Goal: Task Accomplishment & Management: Use online tool/utility

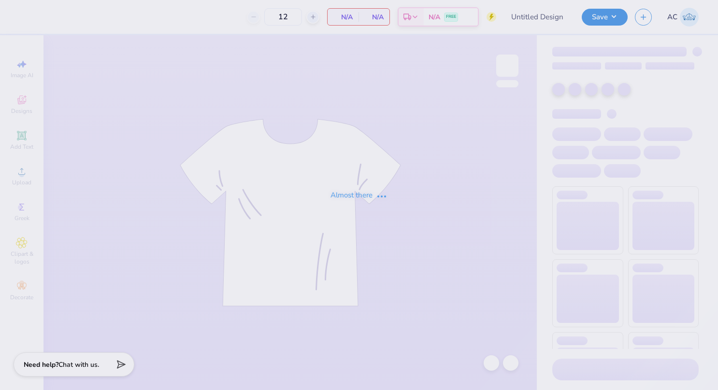
type input "Victory Formal Tri Delta"
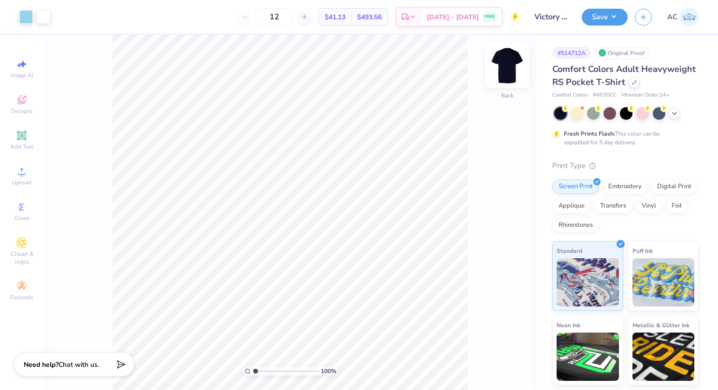
click at [509, 59] on img at bounding box center [507, 65] width 39 height 39
click at [19, 106] on div "Designs" at bounding box center [22, 104] width 34 height 28
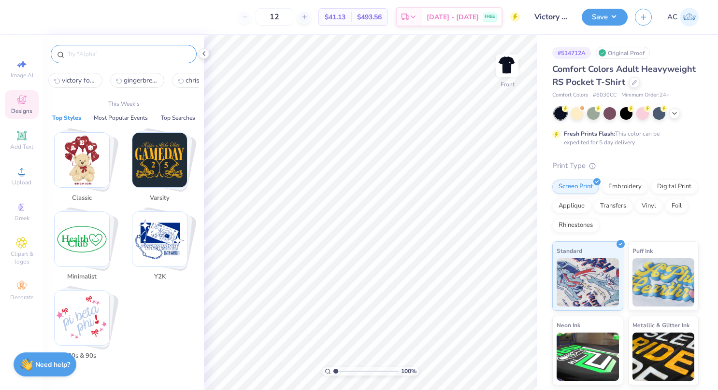
click at [102, 50] on input "text" at bounding box center [129, 54] width 124 height 10
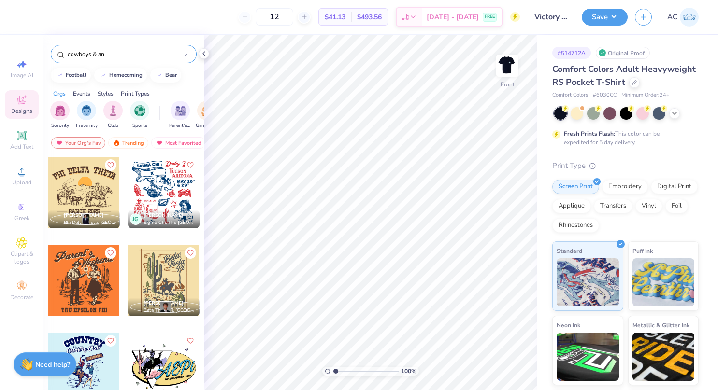
drag, startPoint x: 113, startPoint y: 56, endPoint x: 3, endPoint y: 50, distance: 109.8
click at [3, 50] on div "12 $41.13 Per Item $493.56 Total Est. Delivery [DATE] - [DATE] FREE Design Titl…" at bounding box center [359, 195] width 718 height 390
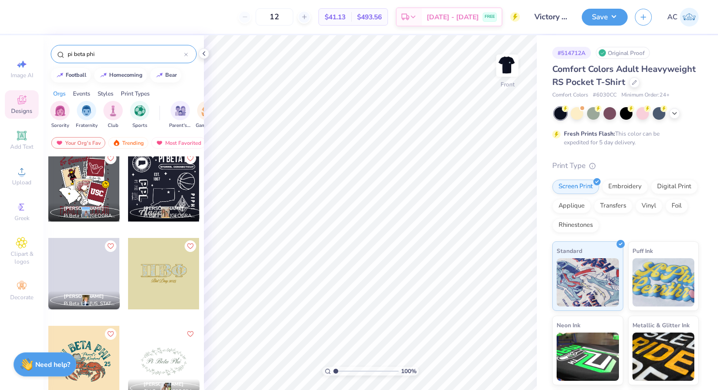
scroll to position [3363, 0]
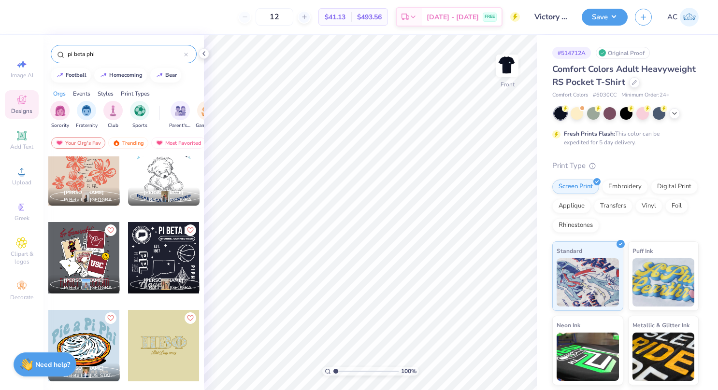
drag, startPoint x: 105, startPoint y: 50, endPoint x: 19, endPoint y: 39, distance: 86.8
click at [19, 39] on div "12 $41.13 Per Item $493.56 Total Est. Delivery Sep 14 - 17 FREE Design Title Vi…" at bounding box center [359, 195] width 718 height 390
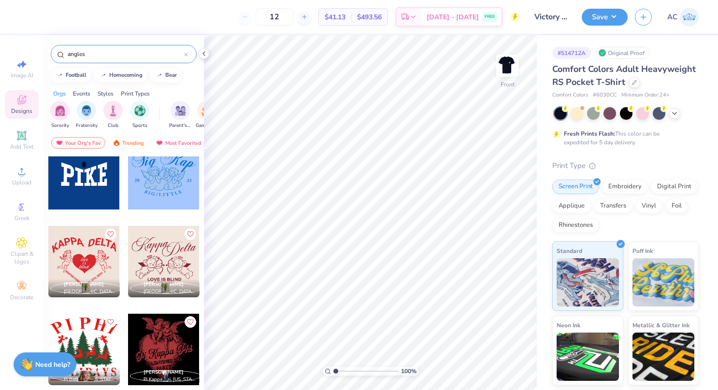
scroll to position [0, 0]
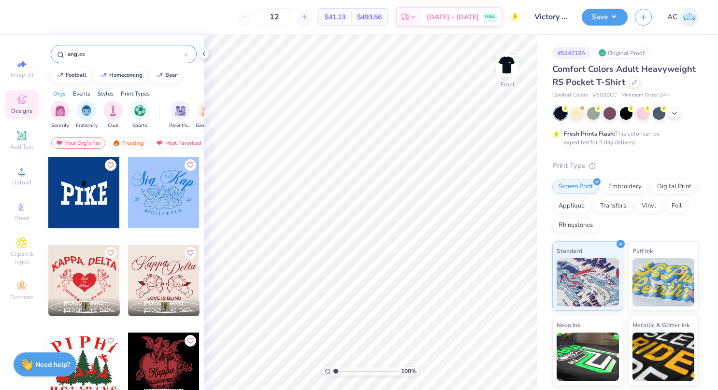
drag, startPoint x: 102, startPoint y: 59, endPoint x: 72, endPoint y: 45, distance: 33.3
click at [72, 45] on div "angles" at bounding box center [124, 54] width 146 height 18
drag, startPoint x: 89, startPoint y: 53, endPoint x: 0, endPoint y: 66, distance: 90.3
click at [0, 66] on html "12 $41.13 Per Item $493.56 Total Est. Delivery Sep 14 - 17 FREE Design Title Vi…" at bounding box center [359, 195] width 718 height 390
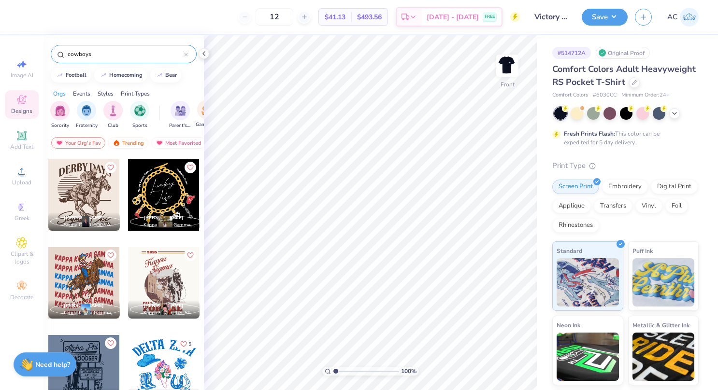
scroll to position [1991, 0]
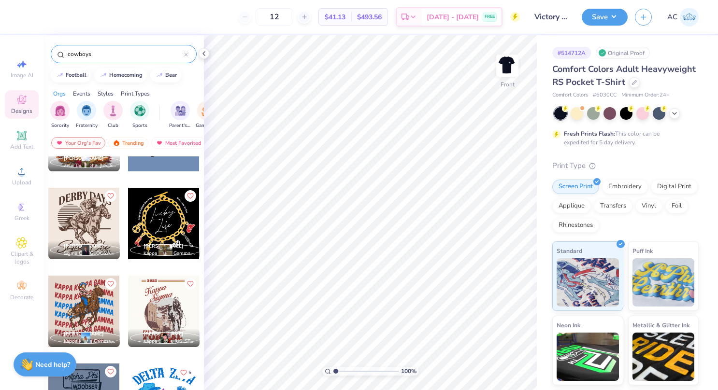
type input "cowboys"
click at [24, 180] on span "Upload" at bounding box center [21, 183] width 19 height 8
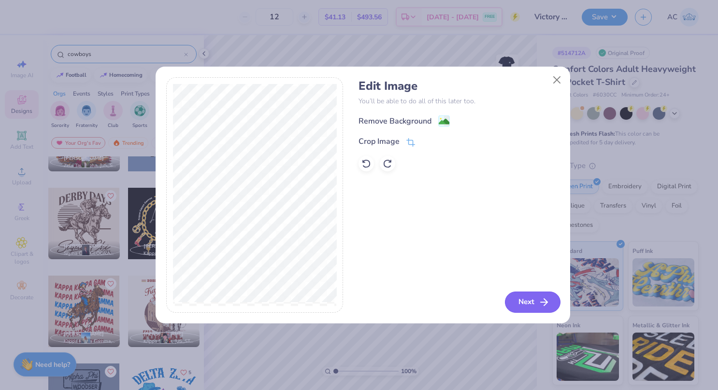
click at [542, 292] on button "Next" at bounding box center [533, 302] width 56 height 21
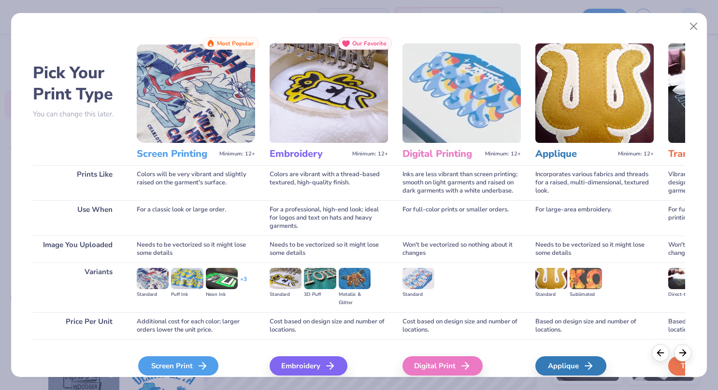
click at [202, 357] on div "Screen Print" at bounding box center [178, 365] width 80 height 19
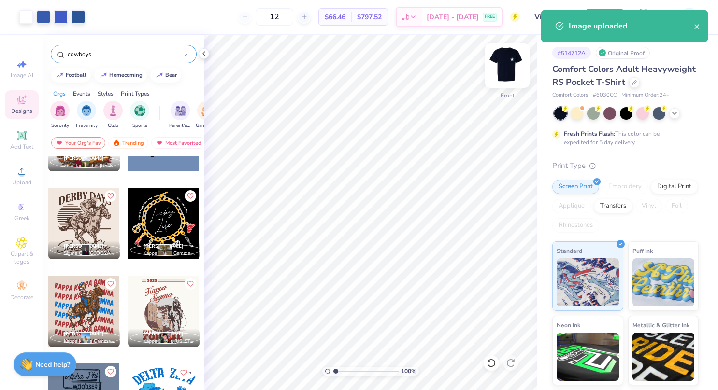
click at [506, 67] on img at bounding box center [507, 65] width 39 height 39
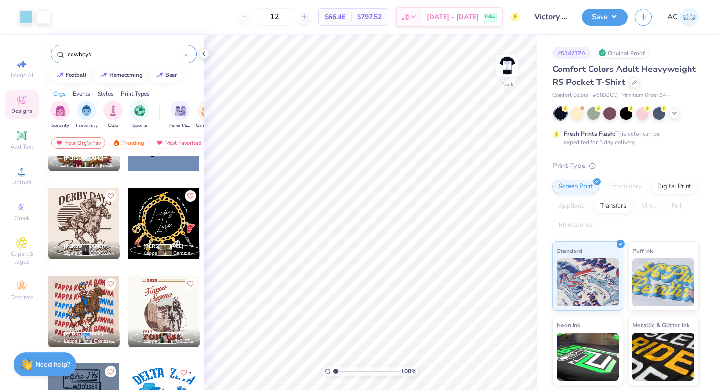
click at [506, 67] on img at bounding box center [506, 65] width 19 height 19
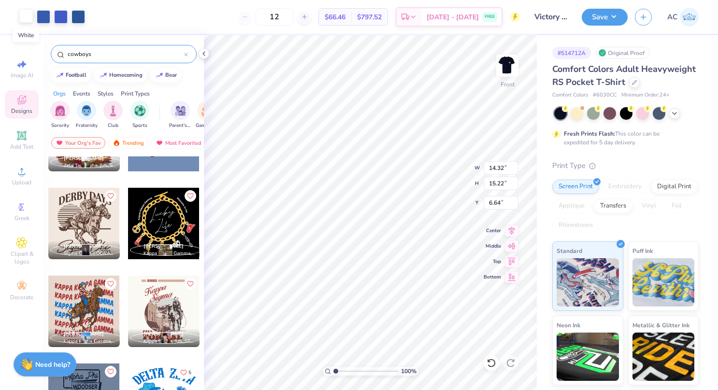
click at [23, 15] on div at bounding box center [26, 16] width 14 height 14
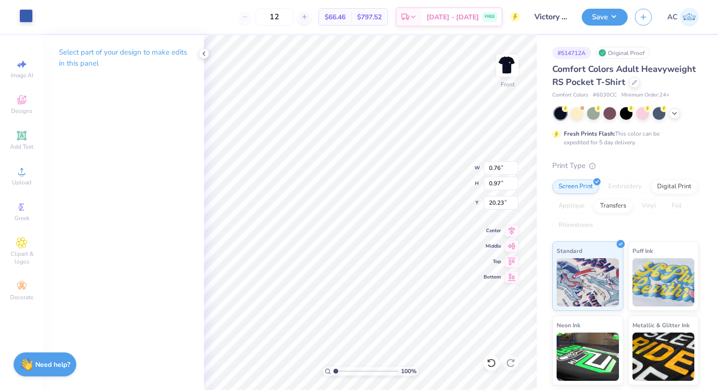
type input "14.32"
type input "15.22"
type input "6.64"
type input "0.97"
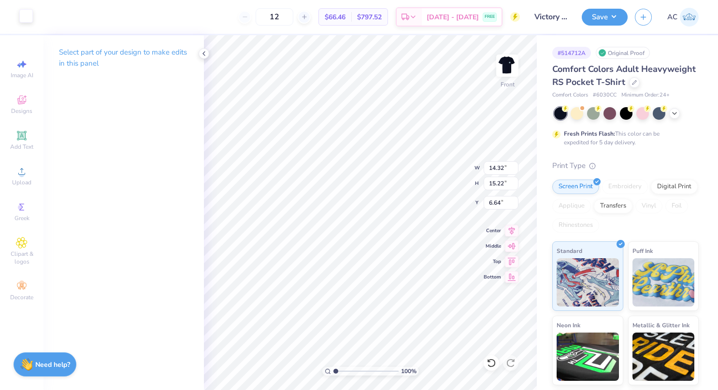
type input "20.23"
type input "14.32"
type input "15.22"
type input "6.64"
type input "0.82"
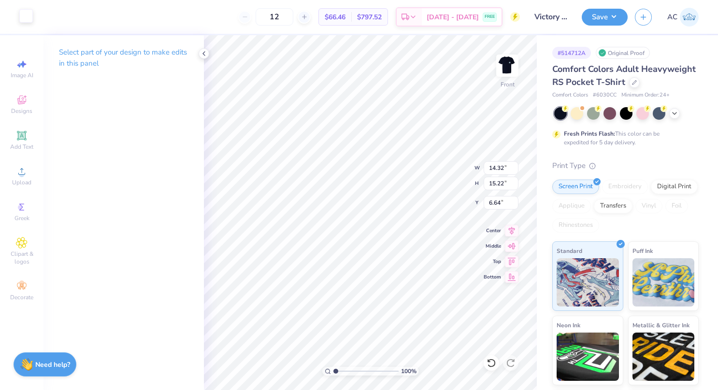
type input "0.97"
type input "20.23"
type input "0.29"
type input "0.44"
type input "20.33"
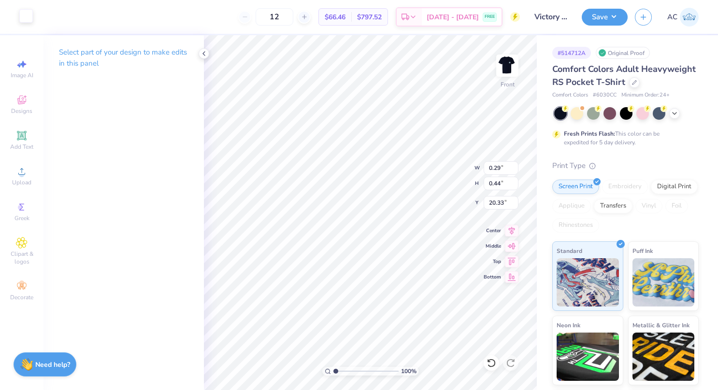
type input "0.36"
type input "0.98"
type input "20.23"
type input "0.29"
type input "0.44"
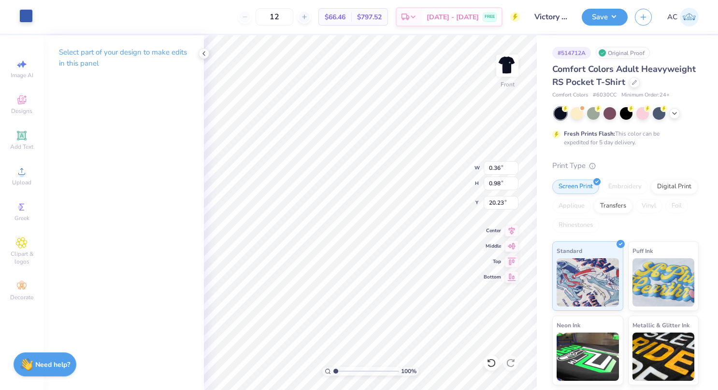
type input "20.33"
type input "14.32"
type input "15.22"
type input "6.64"
type input "0.82"
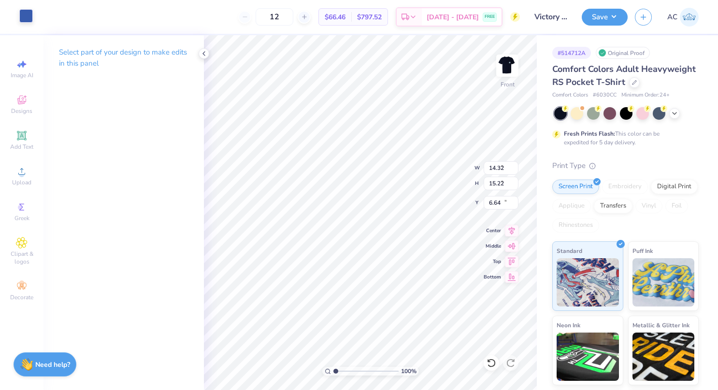
type input "0.97"
type input "20.23"
click at [503, 74] on img at bounding box center [507, 65] width 39 height 39
click at [24, 17] on div at bounding box center [26, 16] width 14 height 14
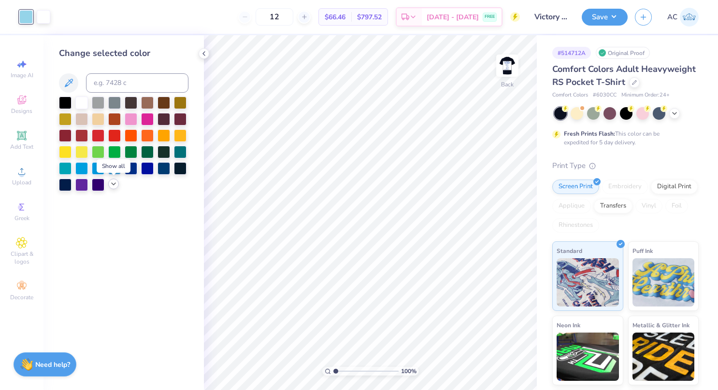
click at [113, 183] on icon at bounding box center [114, 184] width 8 height 8
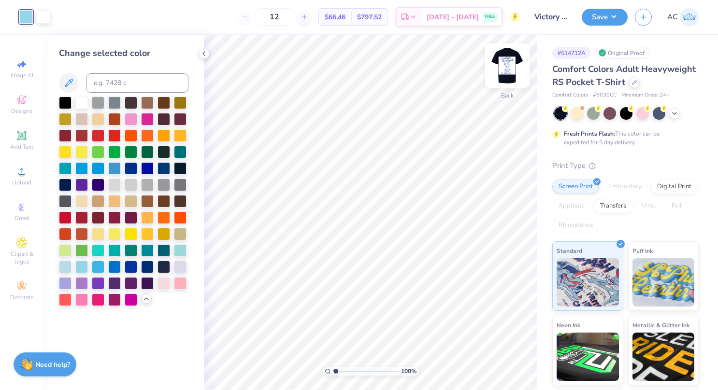
click at [509, 66] on img at bounding box center [507, 65] width 39 height 39
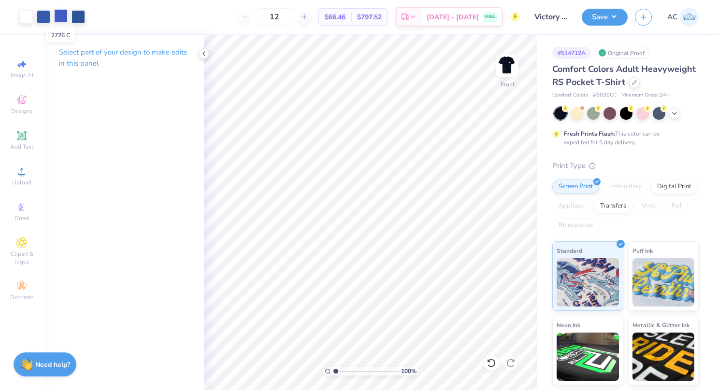
click at [62, 16] on div at bounding box center [61, 16] width 14 height 14
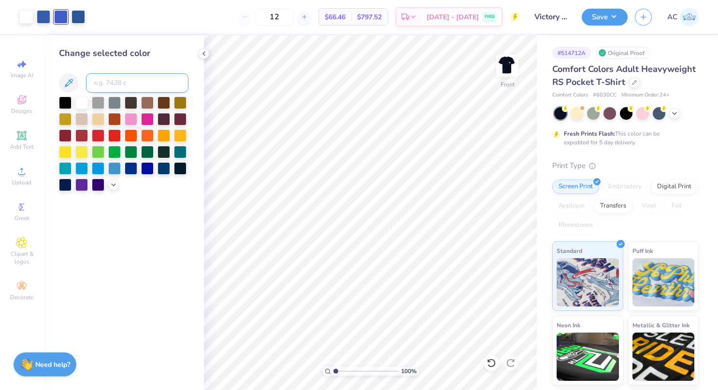
click at [102, 83] on input at bounding box center [137, 82] width 102 height 19
click at [515, 62] on img at bounding box center [507, 65] width 39 height 39
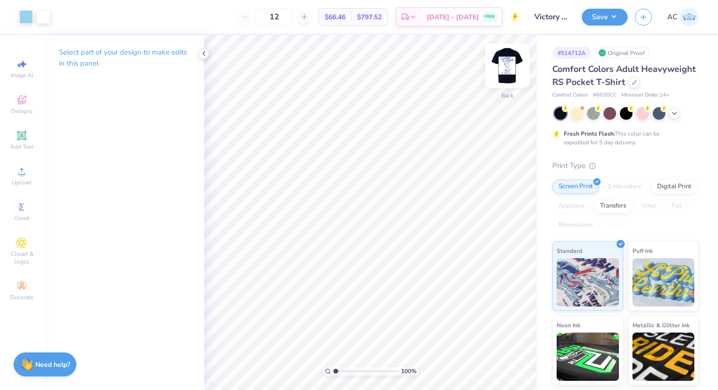
click at [501, 62] on img at bounding box center [507, 65] width 39 height 39
click at [57, 18] on div at bounding box center [61, 16] width 14 height 14
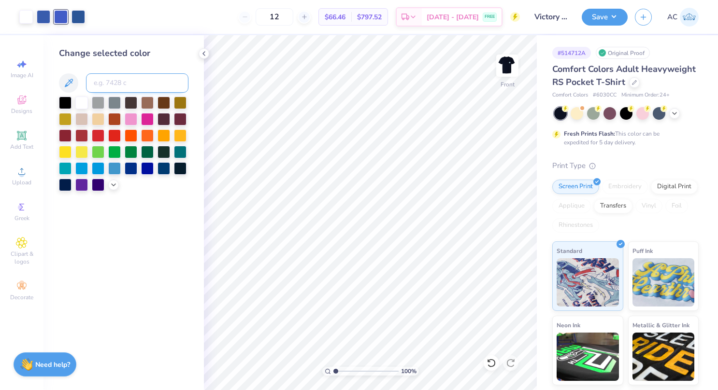
click at [115, 78] on input at bounding box center [137, 82] width 102 height 19
click at [67, 77] on button at bounding box center [68, 82] width 19 height 19
click at [110, 87] on input "2974" at bounding box center [137, 82] width 102 height 19
type input "2975"
click at [114, 185] on icon at bounding box center [114, 184] width 8 height 8
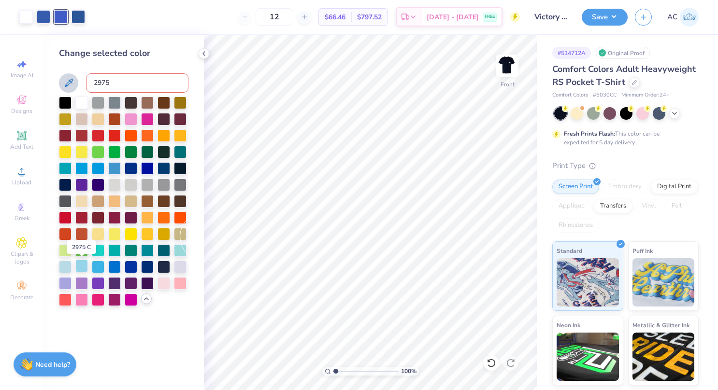
click at [80, 263] on div at bounding box center [81, 266] width 13 height 13
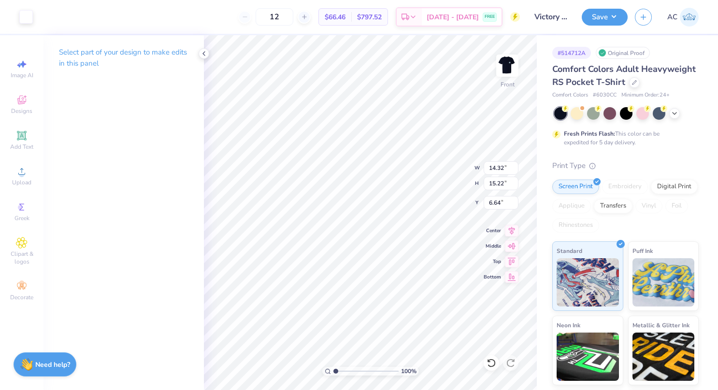
type input "6.21"
click at [79, 16] on div at bounding box center [78, 16] width 14 height 14
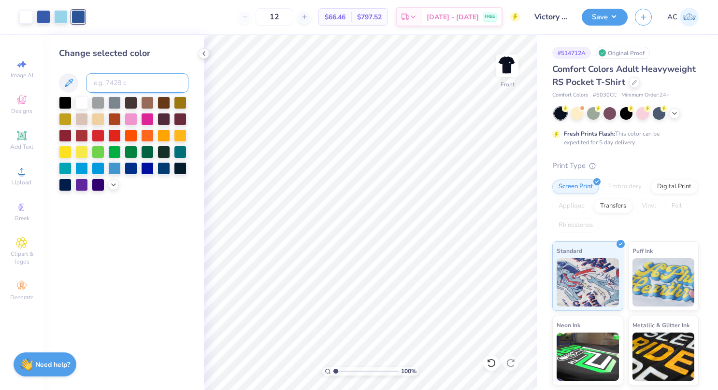
click at [101, 88] on input at bounding box center [137, 82] width 102 height 19
type input "2975"
click at [112, 185] on icon at bounding box center [114, 184] width 8 height 8
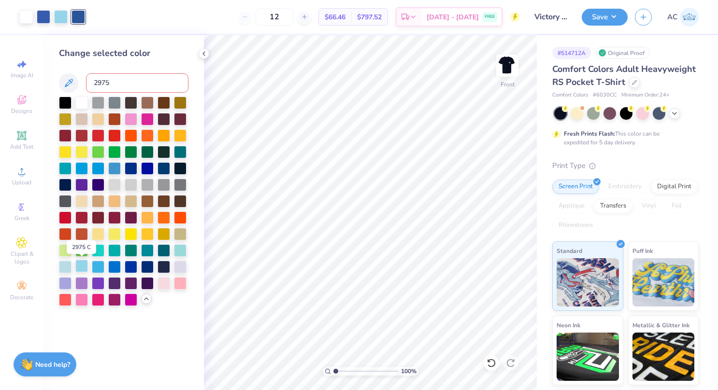
click at [77, 267] on div at bounding box center [81, 266] width 13 height 13
click at [49, 18] on div at bounding box center [44, 16] width 14 height 14
click at [85, 265] on div at bounding box center [81, 266] width 13 height 13
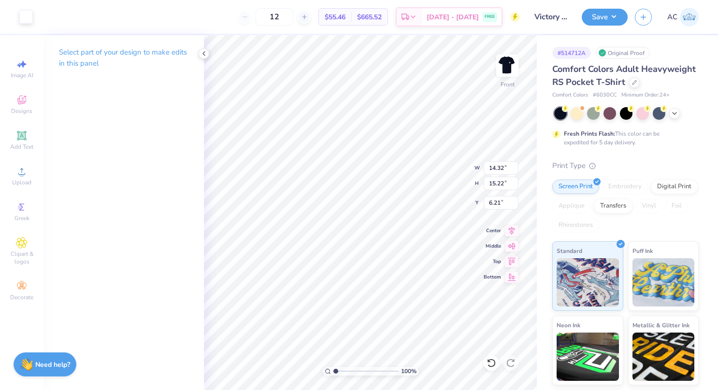
type input "0.82"
type input "0.97"
type input "20.23"
click at [491, 363] on icon at bounding box center [491, 363] width 10 height 10
type input "20.42"
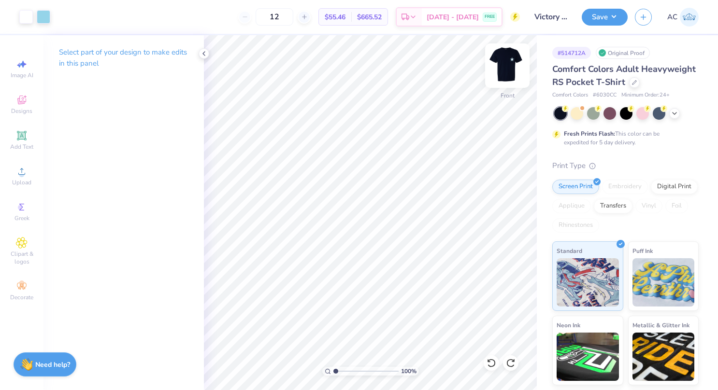
click at [511, 64] on img at bounding box center [507, 65] width 39 height 39
click at [511, 64] on img at bounding box center [506, 65] width 19 height 19
click at [675, 116] on icon at bounding box center [674, 113] width 8 height 8
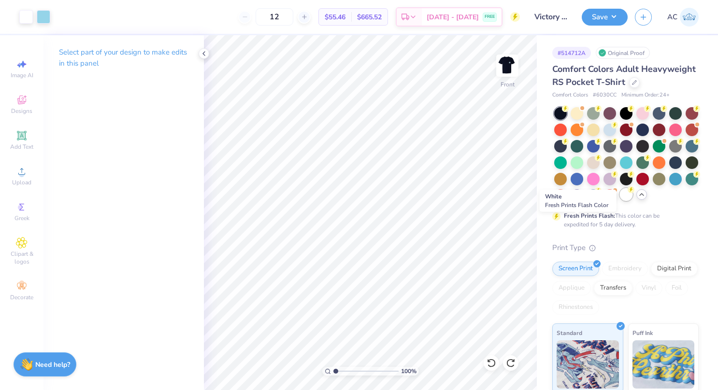
click at [620, 201] on div at bounding box center [626, 194] width 13 height 13
click at [508, 61] on img at bounding box center [507, 65] width 39 height 39
click at [508, 61] on img at bounding box center [506, 65] width 19 height 19
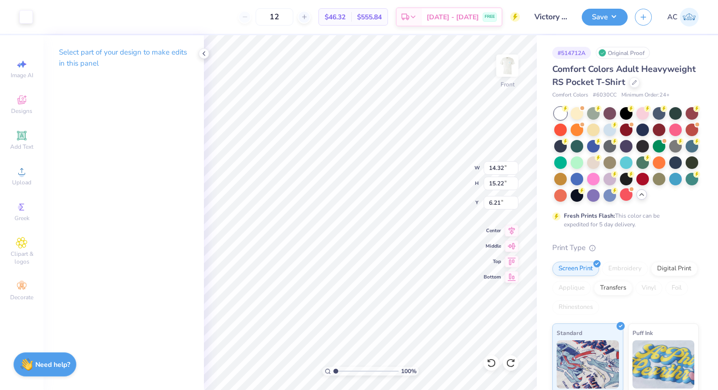
click at [558, 115] on div "Art colors 12 $46.32 Per Item $555.84 Total Est. Delivery Sep 14 - 17 FREE Desi…" at bounding box center [359, 195] width 718 height 390
type input "0.29"
type input "0.44"
type input "20.33"
type input "0.81"
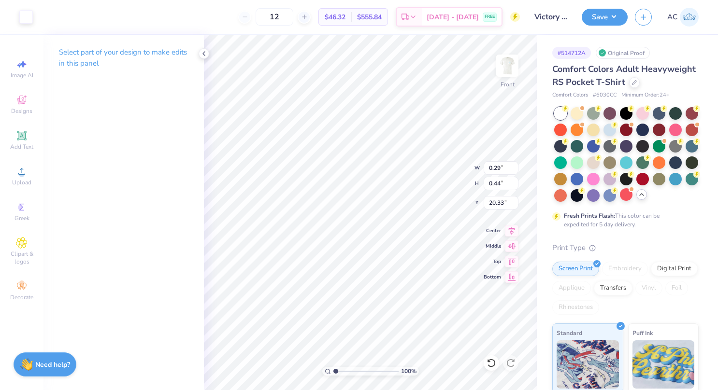
type input "0.98"
type input "20.23"
click at [23, 139] on icon at bounding box center [21, 135] width 7 height 7
type input "6.03"
type input "1.75"
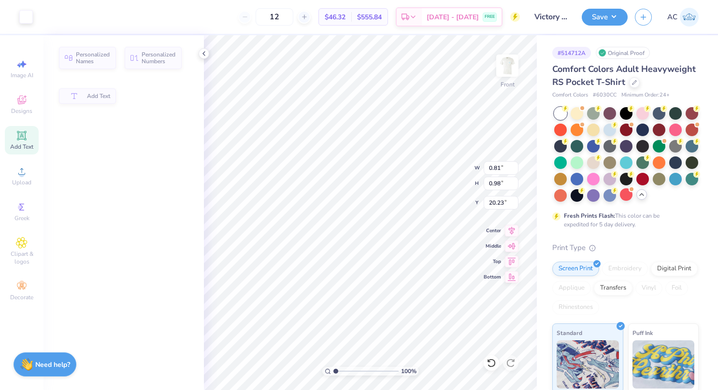
type input "13.38"
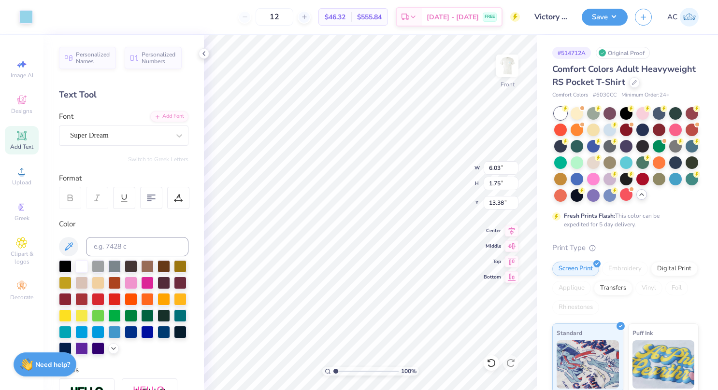
type input "0.36"
type input "0.98"
type input "20.23"
type input "0.81"
type input "0.98"
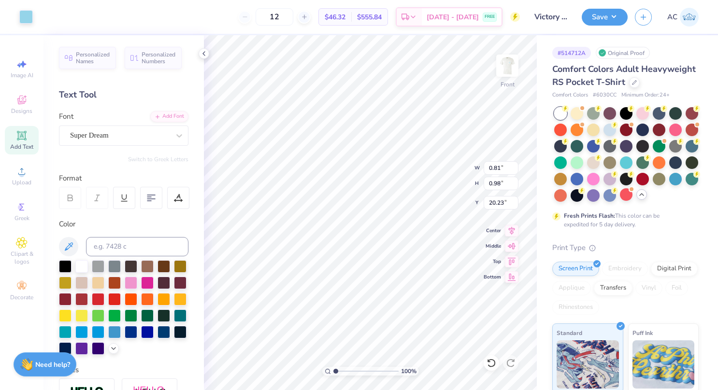
type input "20.23"
type input "6.64"
type input "0.76"
type input "0.97"
type input "20.23"
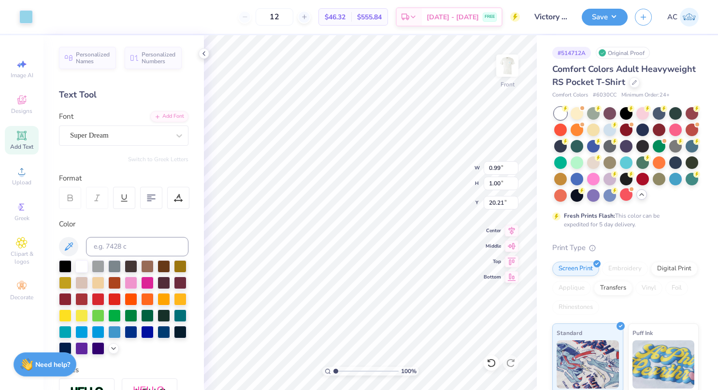
type input "0.99"
type input "1.00"
type input "20.21"
type input "6.03"
type input "1.75"
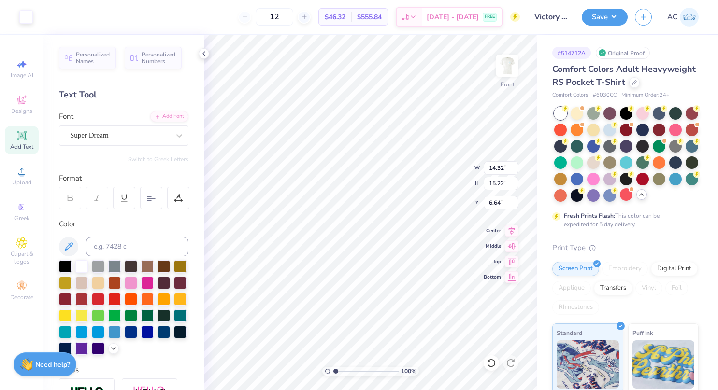
type input "13.38"
type input "0.89"
type input "0.97"
type input "20.23"
type input "14.32"
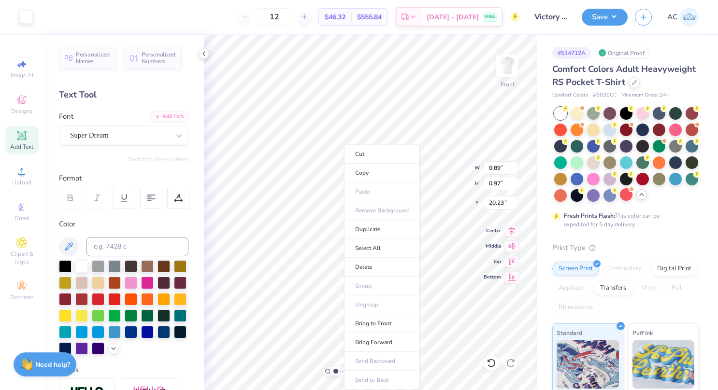
type input "15.22"
type input "6.64"
type input "0.89"
type input "0.97"
type input "20.23"
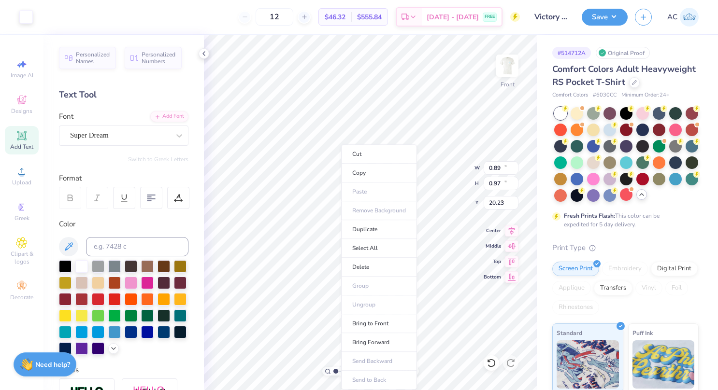
type input "14.32"
type input "15.22"
type input "6.64"
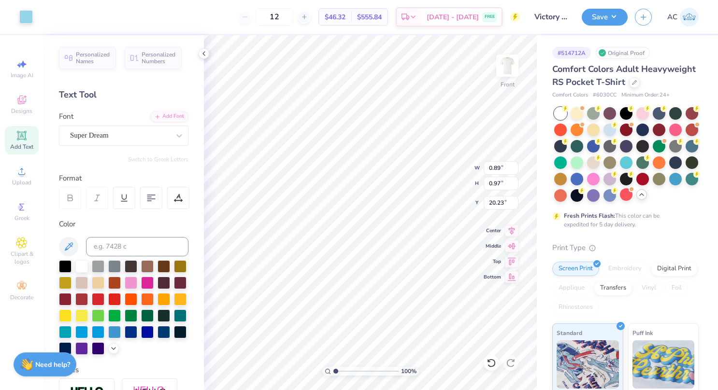
type input "20.44"
type input "0.82"
type input "20.23"
type input "14.32"
type input "15.22"
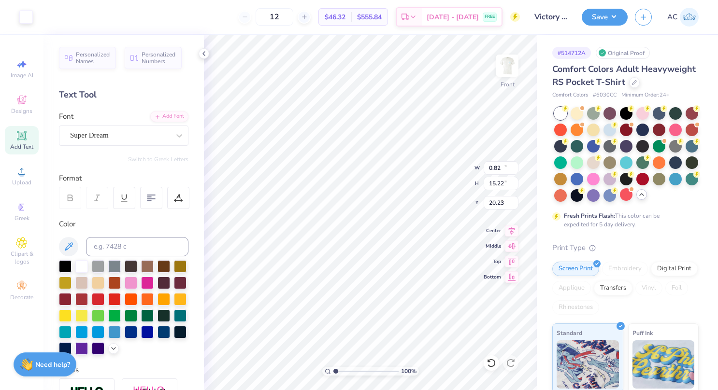
type input "6.64"
type input "0.89"
type input "0.97"
type input "20.62"
type input "14.32"
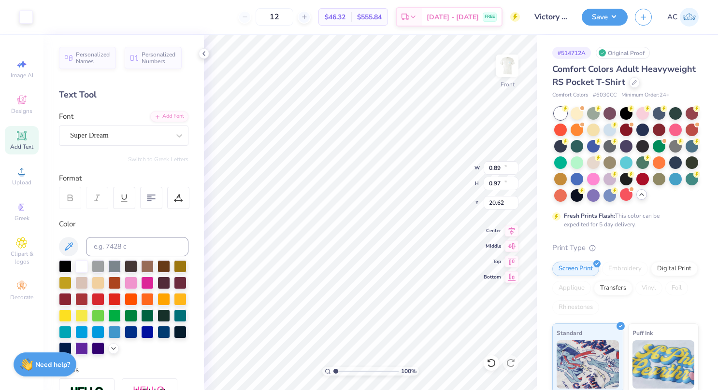
type input "15.22"
type input "6.64"
type input "20.75"
type input "20.62"
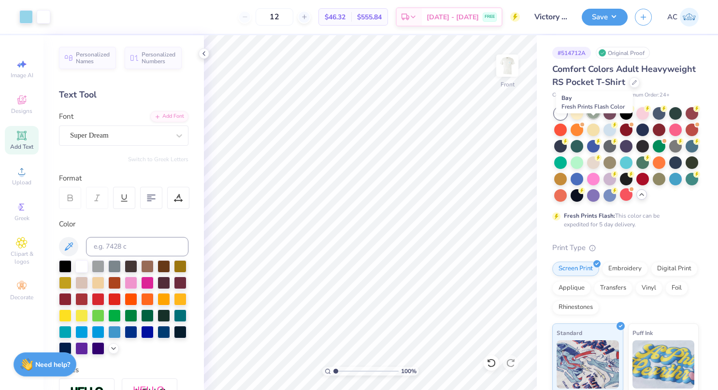
click at [593, 119] on div at bounding box center [593, 112] width 13 height 13
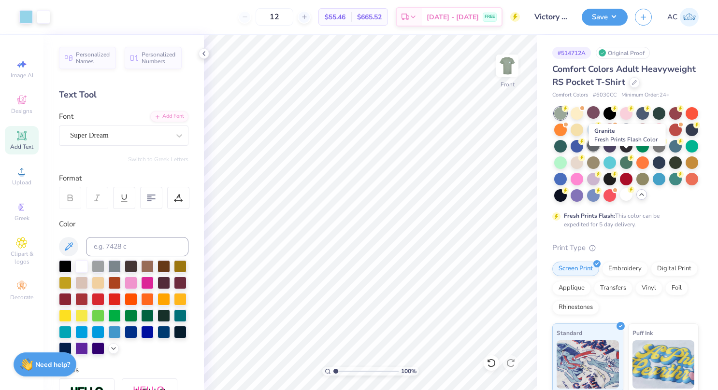
click at [599, 152] on div at bounding box center [593, 145] width 13 height 13
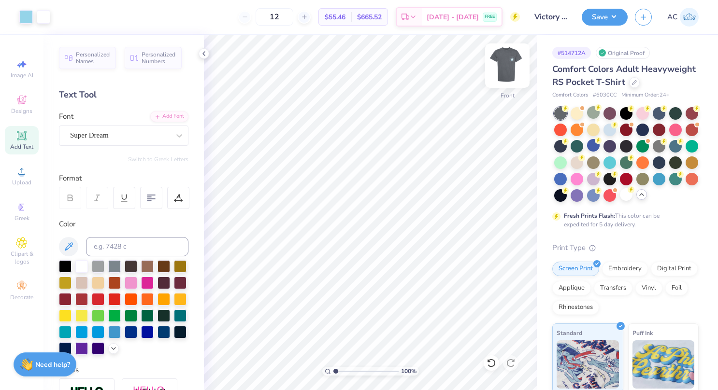
click at [507, 67] on img at bounding box center [507, 65] width 39 height 39
click at [507, 67] on img at bounding box center [506, 65] width 19 height 19
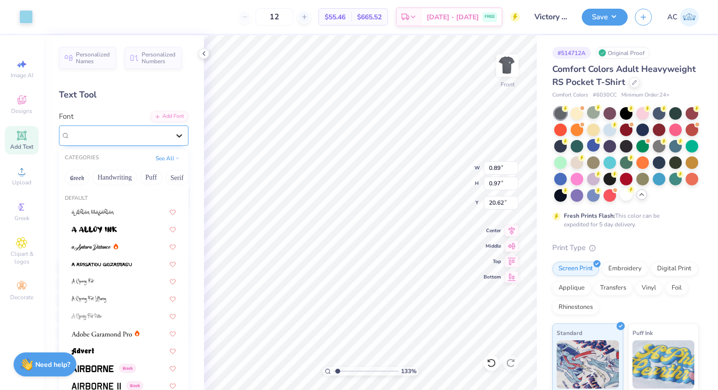
click at [174, 138] on icon at bounding box center [179, 136] width 10 height 10
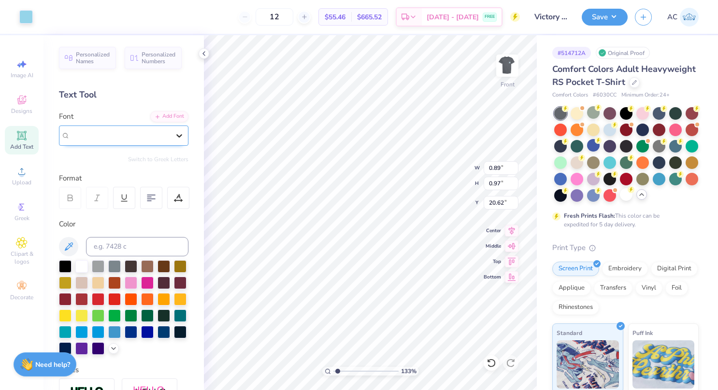
click at [174, 138] on icon at bounding box center [179, 136] width 10 height 10
type input "1.3264290964423"
type input "21.11"
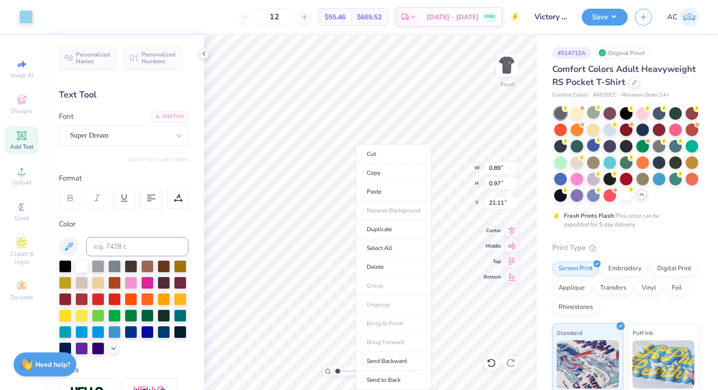
type input "1.3264290964423"
type input "20.62"
type input "1.3264290964423"
type input "0.40"
type input "0.70"
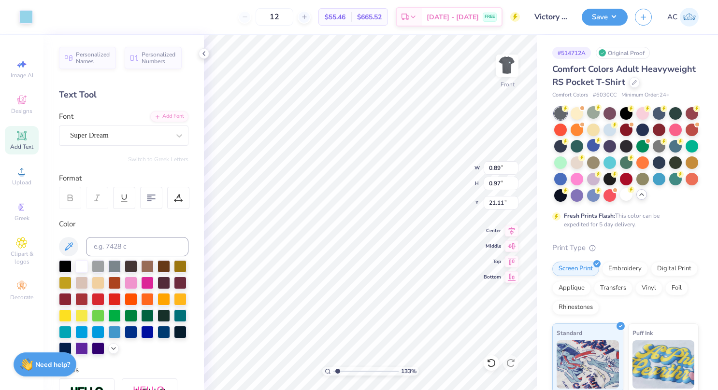
type input "7.55"
click at [488, 360] on icon at bounding box center [489, 361] width 2 height 2
click at [510, 65] on img at bounding box center [507, 65] width 39 height 39
click at [510, 65] on img at bounding box center [506, 65] width 19 height 19
type input "1.3264290964423"
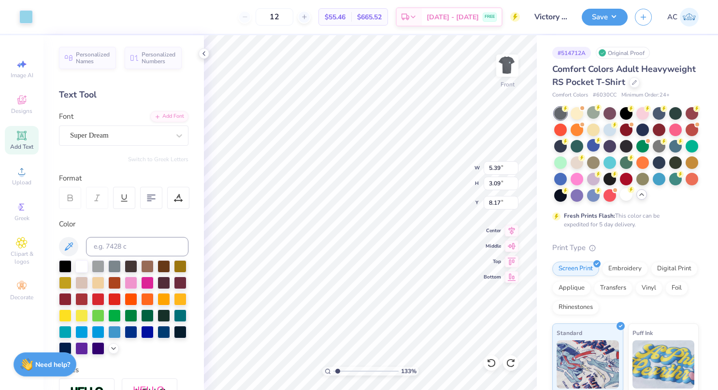
type input "8.24"
click at [490, 360] on icon at bounding box center [491, 363] width 10 height 10
type input "1.3264290964423"
type input "8.17"
click at [443, 174] on div "133 % Front W 5.39 5.39 " H 3.09 3.09 " Y 8.17 8.17 " Center Middle Top Bottom" at bounding box center [370, 212] width 333 height 355
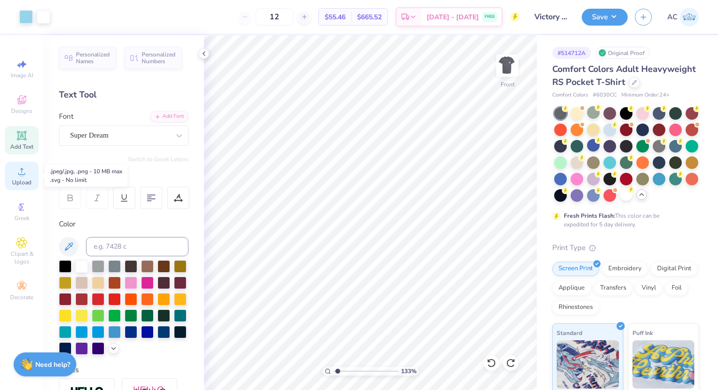
click at [24, 177] on icon at bounding box center [22, 172] width 12 height 12
click at [505, 61] on img at bounding box center [507, 65] width 39 height 39
click at [505, 61] on img at bounding box center [506, 65] width 19 height 19
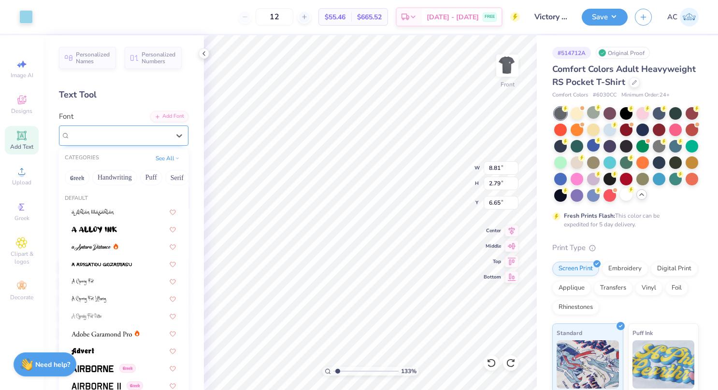
click at [123, 134] on div "Super Dream" at bounding box center [119, 135] width 101 height 15
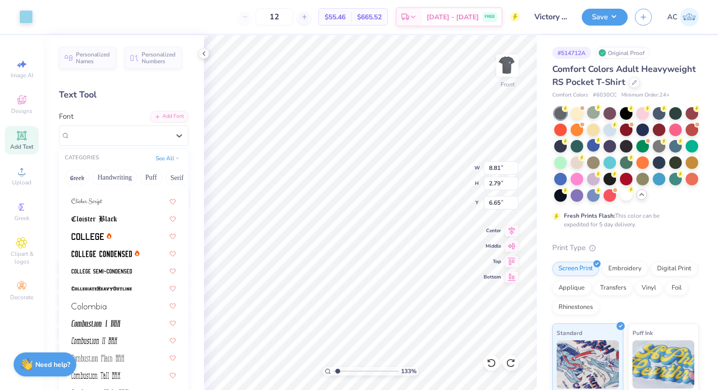
scroll to position [1228, 0]
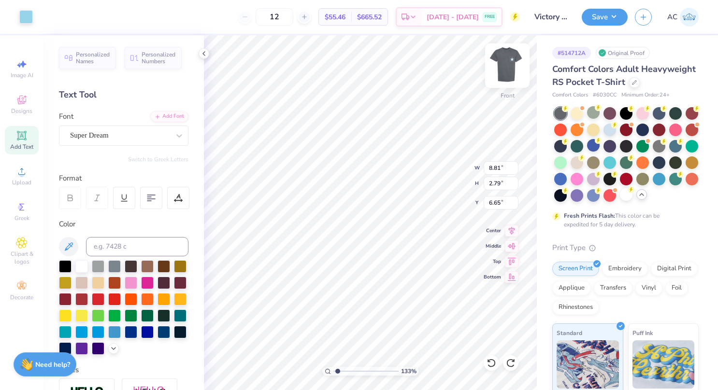
click at [507, 65] on img at bounding box center [507, 65] width 39 height 39
click at [507, 65] on img at bounding box center [506, 65] width 19 height 19
type input "1.3264290964423"
type input "4.15"
type input "1.3264290964423"
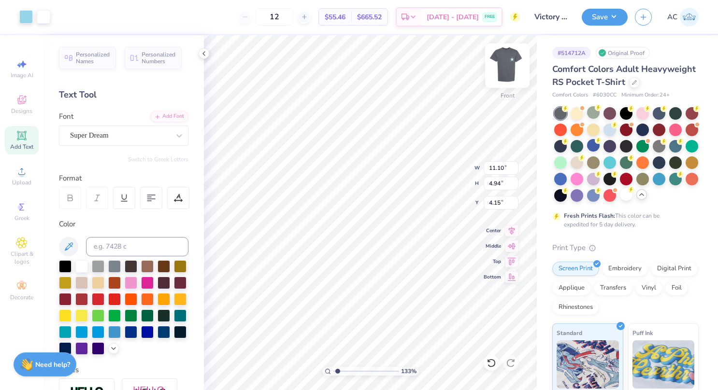
type input "2.65"
type input "1.3264290964423"
type input "7.09"
click at [491, 361] on icon at bounding box center [491, 363] width 10 height 10
type input "1.3264290964423"
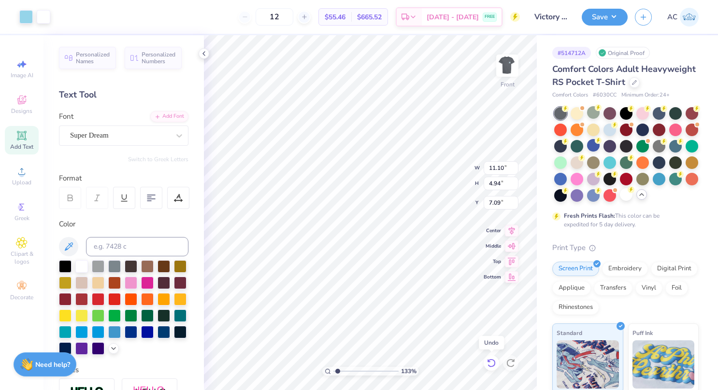
type input "2.65"
click at [491, 361] on icon at bounding box center [491, 363] width 10 height 10
type input "1.3264290964423"
type input "4.15"
click at [489, 360] on icon at bounding box center [491, 363] width 8 height 9
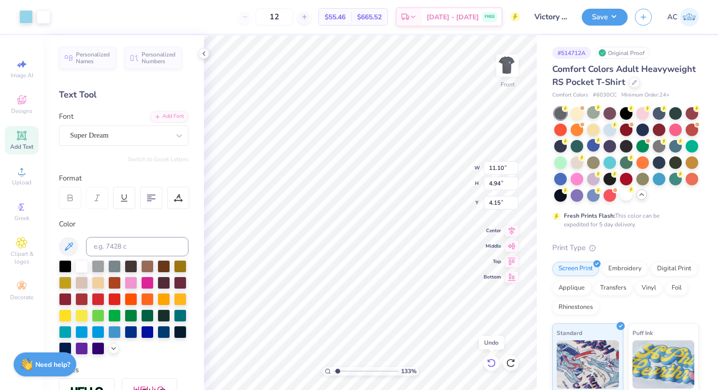
type input "1.3264290964423"
type input "6.65"
type input "1.3264290964423"
type input "0.13"
type input "9.88"
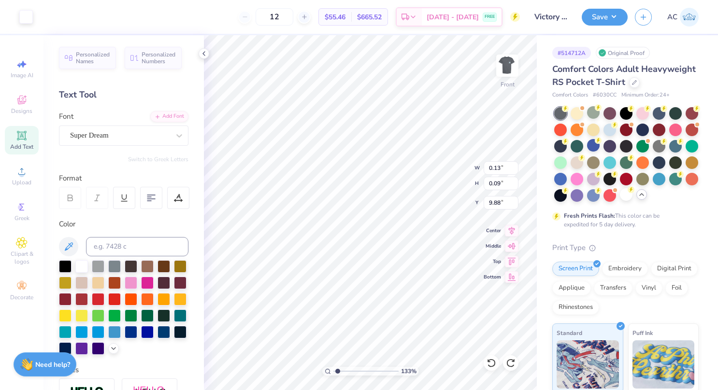
type input "1.3264290964423"
type input "0.38"
type input "0.83"
type input "9.41"
type input "1.3264290964423"
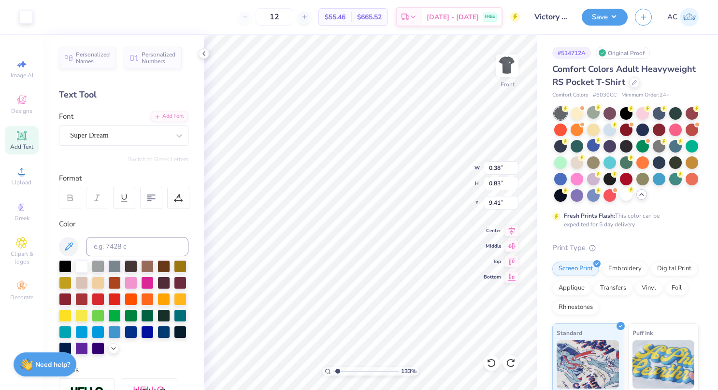
type input "0.11"
type input "0.08"
type input "10.14"
type input "1.3264290964423"
type input "0.34"
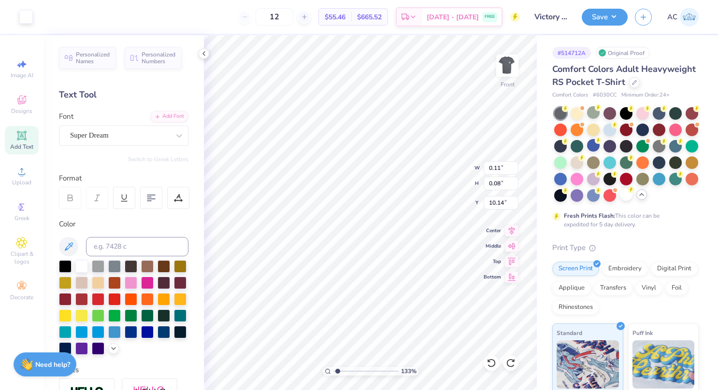
type input "0.44"
type input "9.36"
type input "1.3264290964423"
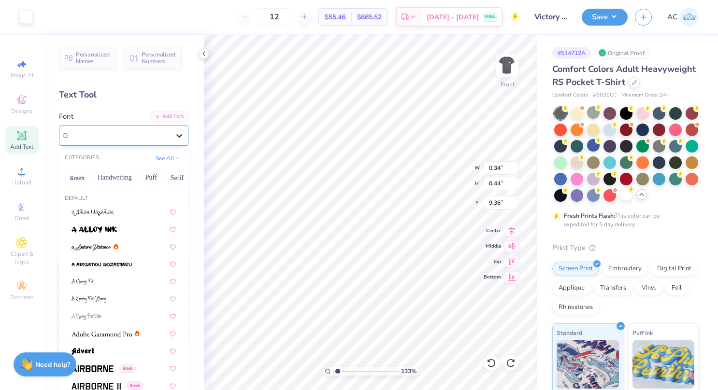
click at [170, 127] on div at bounding box center [178, 135] width 17 height 17
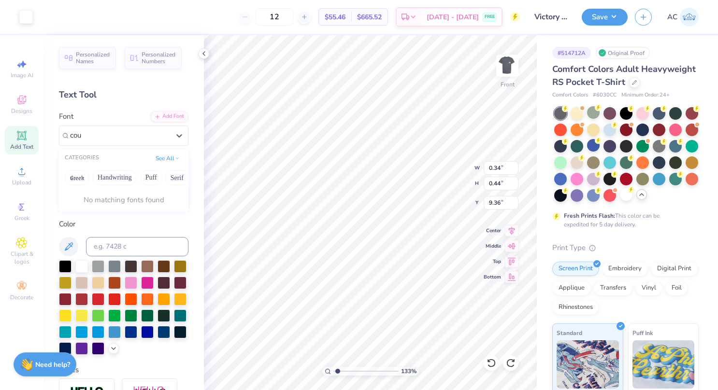
scroll to position [0, 0]
type input "c"
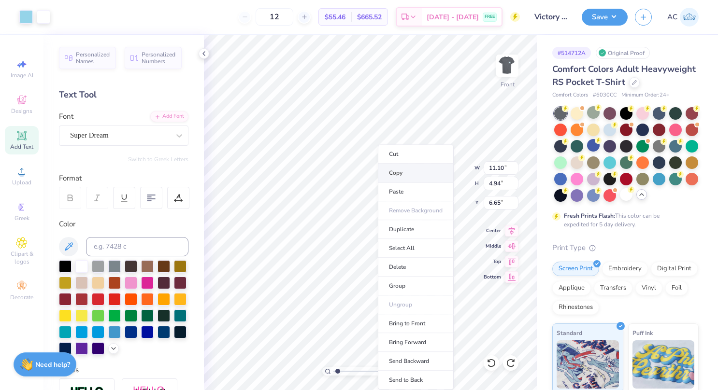
click at [394, 174] on li "Copy" at bounding box center [416, 173] width 76 height 19
type input "1.3264290964423"
